Goal: Task Accomplishment & Management: Manage account settings

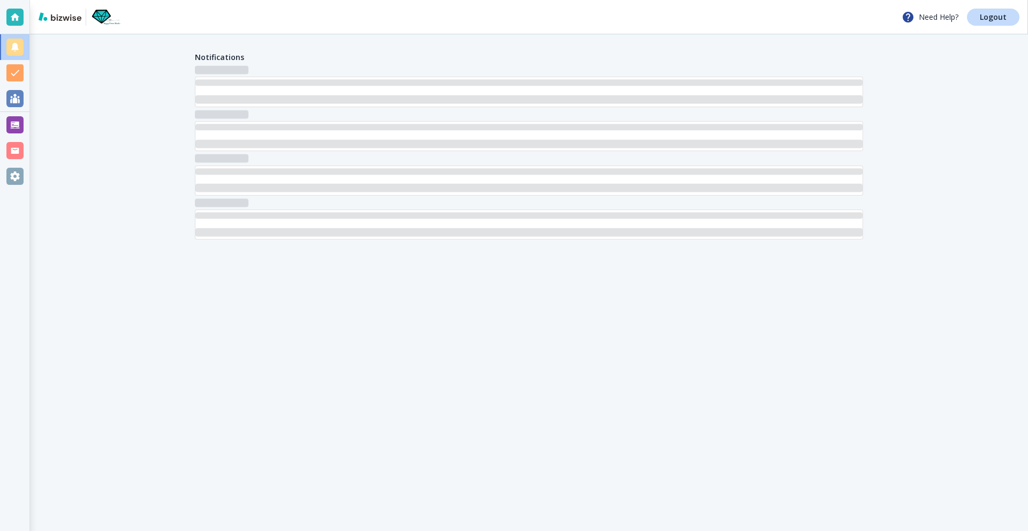
click at [14, 127] on div at bounding box center [14, 124] width 17 height 17
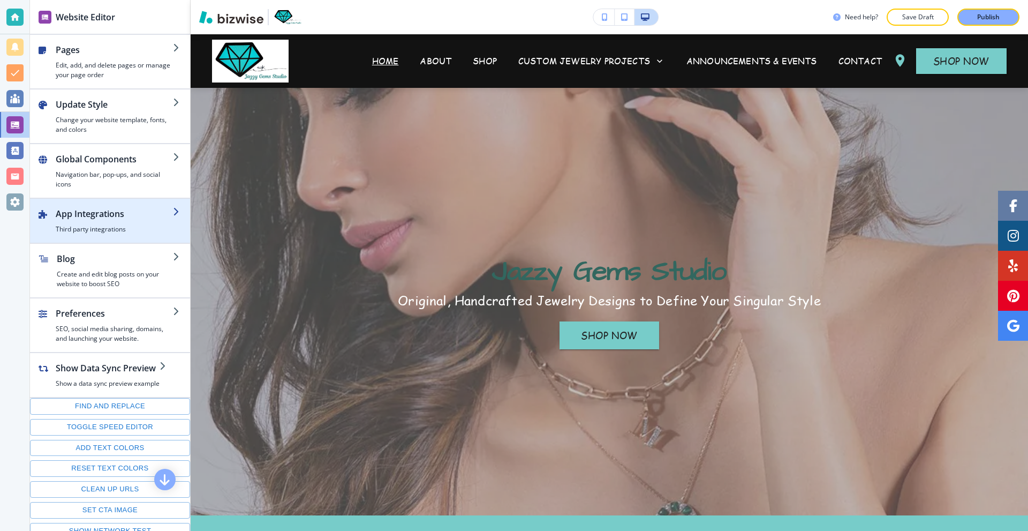
click at [127, 206] on div "button" at bounding box center [110, 203] width 160 height 9
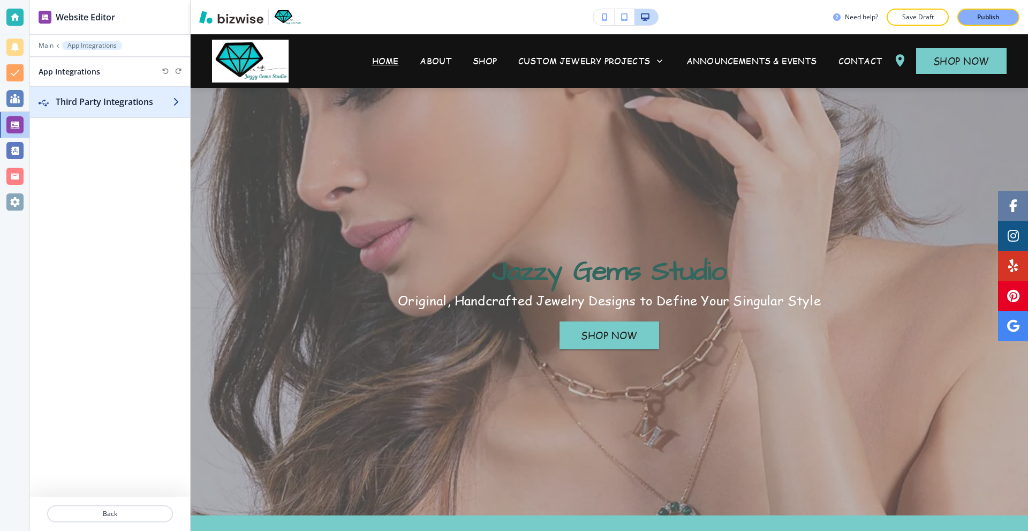
click at [123, 107] on h2 "Third Party Integrations" at bounding box center [114, 101] width 117 height 13
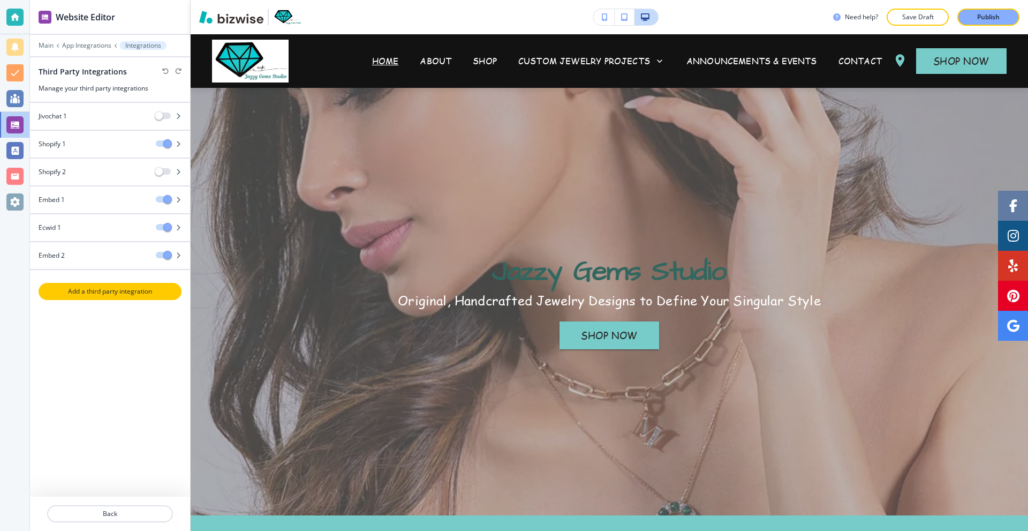
click at [111, 297] on button "Add a third party integration" at bounding box center [110, 291] width 143 height 17
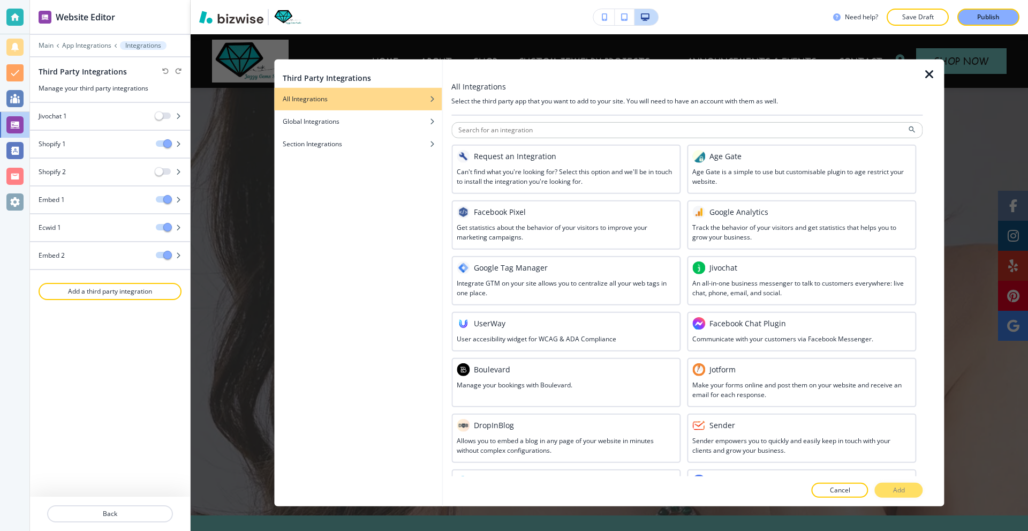
click at [26, 19] on div at bounding box center [14, 17] width 29 height 34
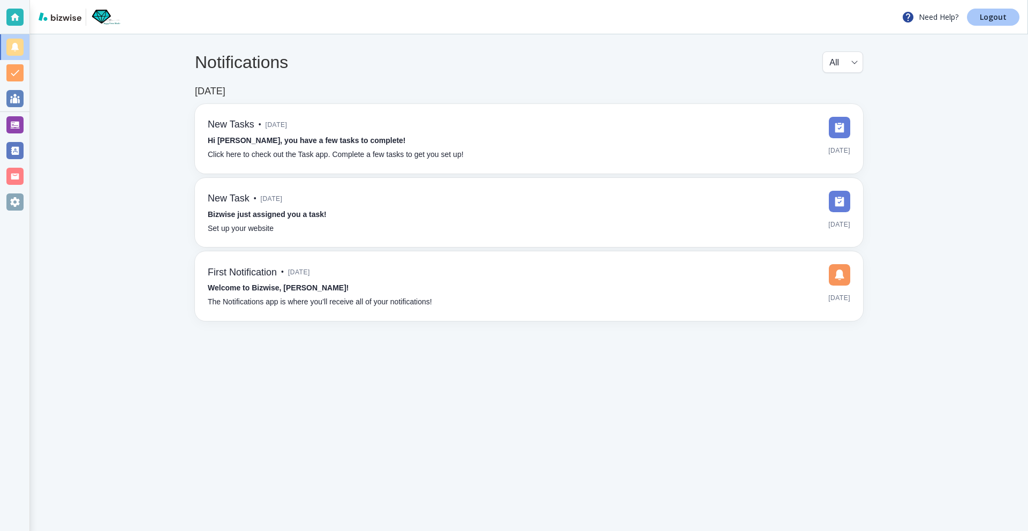
click at [985, 14] on p "Logout" at bounding box center [993, 16] width 27 height 7
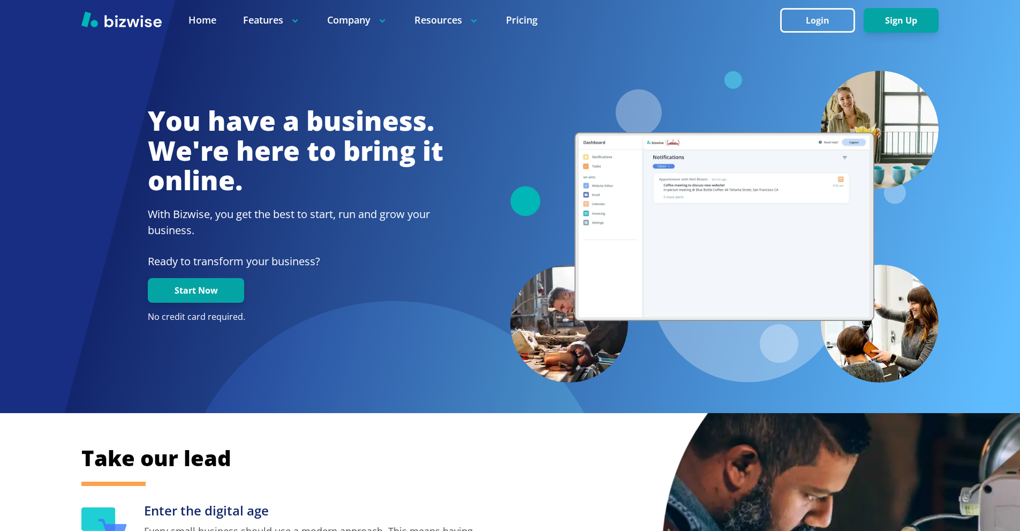
click at [791, 37] on div at bounding box center [510, 20] width 1020 height 40
click at [801, 17] on button "Login" at bounding box center [817, 20] width 75 height 25
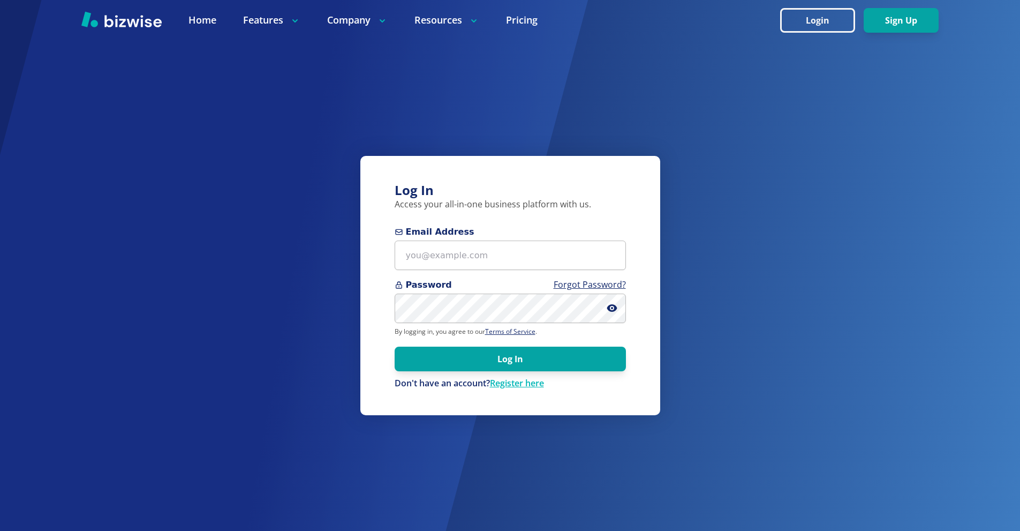
click at [512, 235] on span "Email Address" at bounding box center [510, 232] width 231 height 13
click at [512, 241] on input "Email Address" at bounding box center [510, 255] width 231 height 29
click at [508, 249] on input "Email Address" at bounding box center [510, 255] width 231 height 29
paste input "where2nexttravel4u@gmail.com"
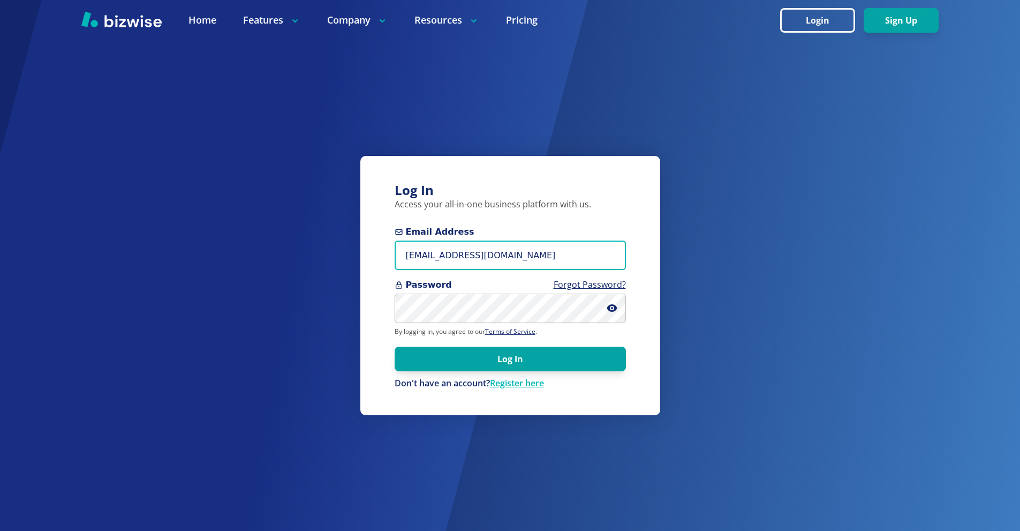
type input "where2nexttravel4u@gmail.com"
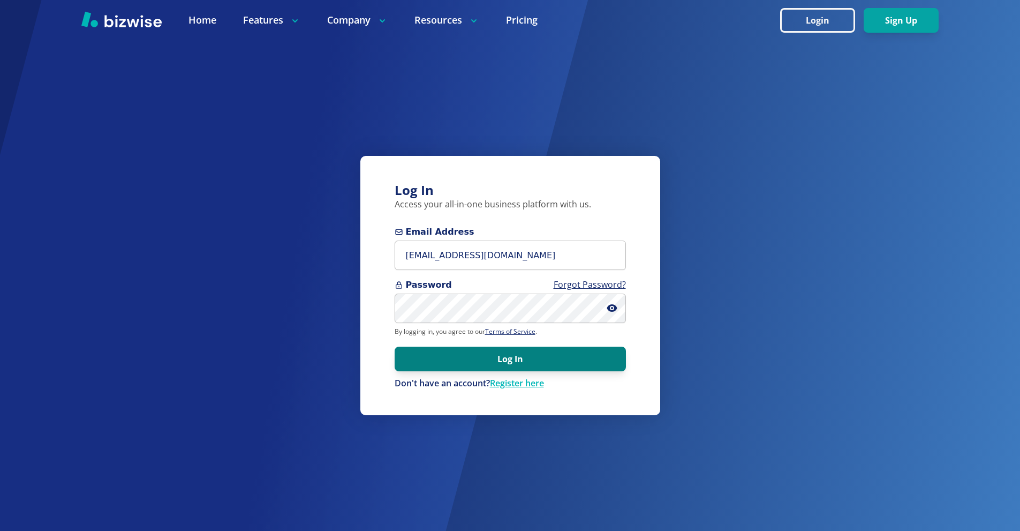
click at [484, 354] on button "Log In" at bounding box center [510, 359] width 231 height 25
click at [526, 358] on button "Log In" at bounding box center [510, 359] width 231 height 25
